Goal: Check status: Check status

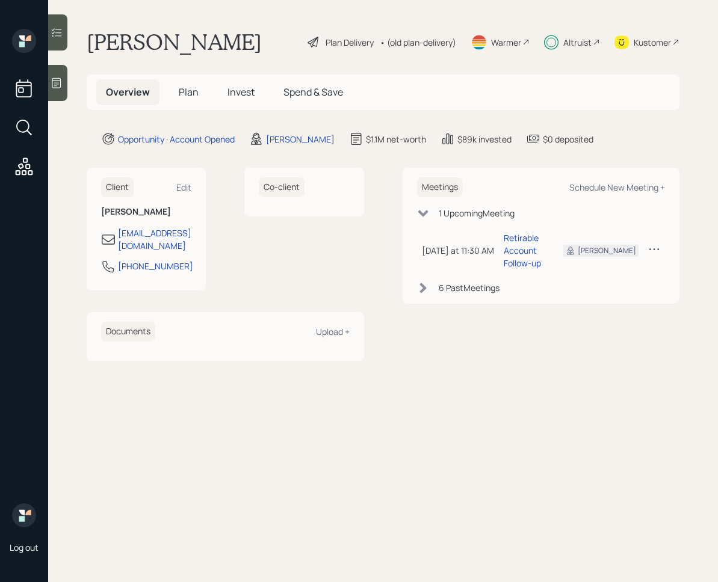
click at [227, 96] on span "Invest" at bounding box center [240, 91] width 27 height 13
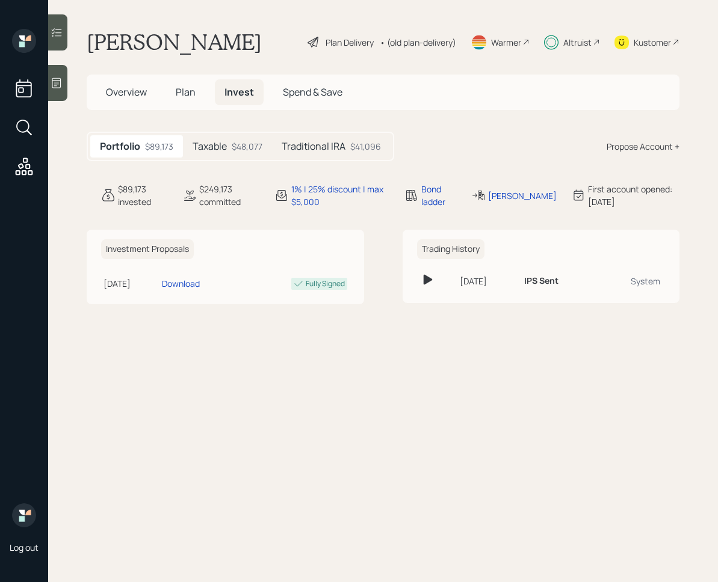
click at [249, 146] on div "$48,077" at bounding box center [247, 146] width 31 height 13
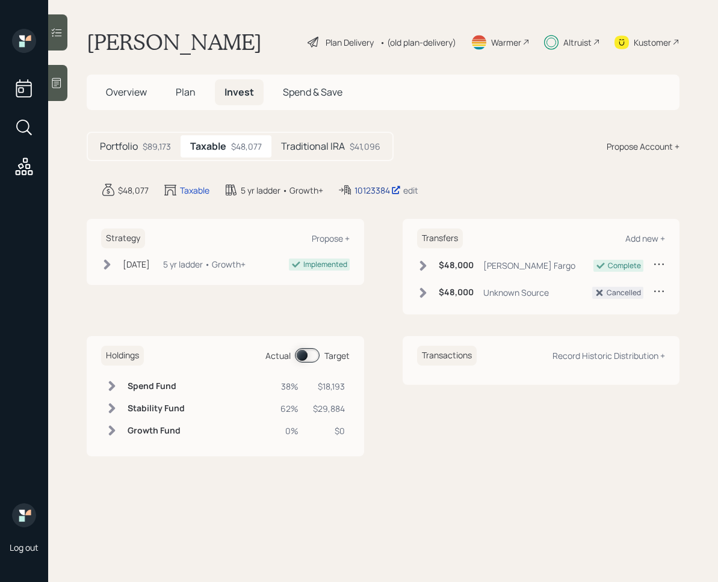
click at [359, 188] on div "10123384" at bounding box center [377, 190] width 46 height 13
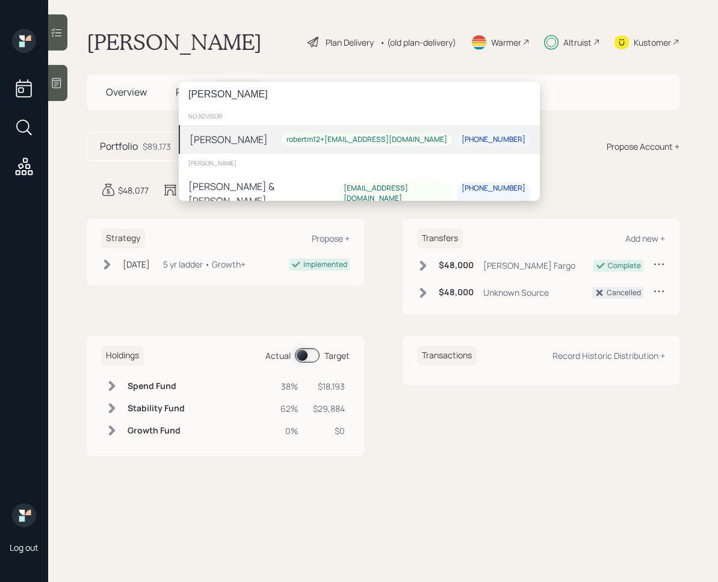
type input "[PERSON_NAME]"
click at [259, 134] on div "[PERSON_NAME] robertm12+[EMAIL_ADDRESS][DOMAIN_NAME] [PHONE_NUMBER]" at bounding box center [359, 139] width 361 height 29
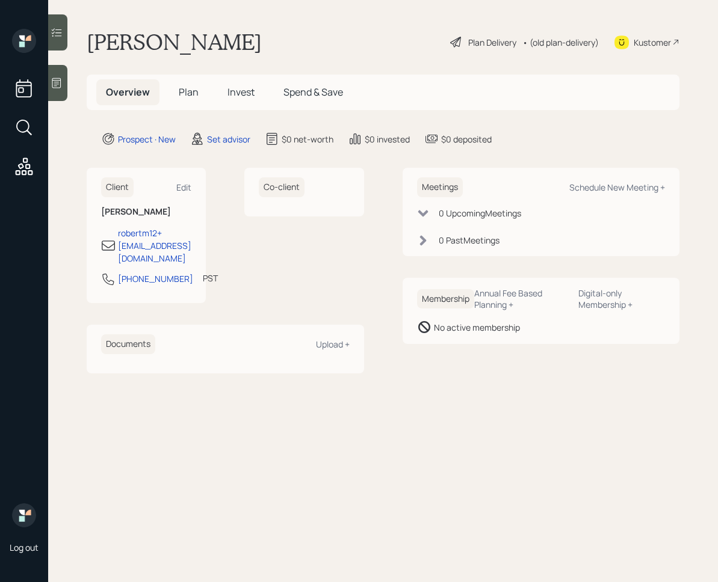
click at [244, 85] on span "Invest" at bounding box center [240, 91] width 27 height 13
